Goal: Navigation & Orientation: Go to known website

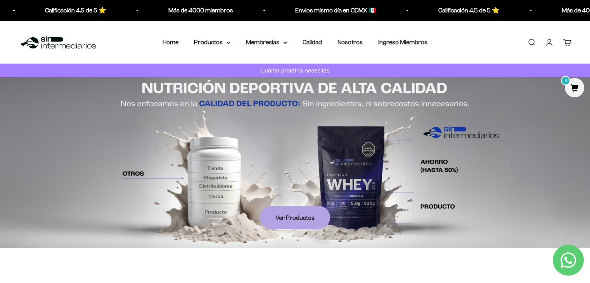
click at [292, 39] on nav "Home Productos Proteínas Suplementos Todos los productos Membresías Prueba Grat…" at bounding box center [295, 42] width 265 height 10
